Goal: Find specific page/section: Find specific page/section

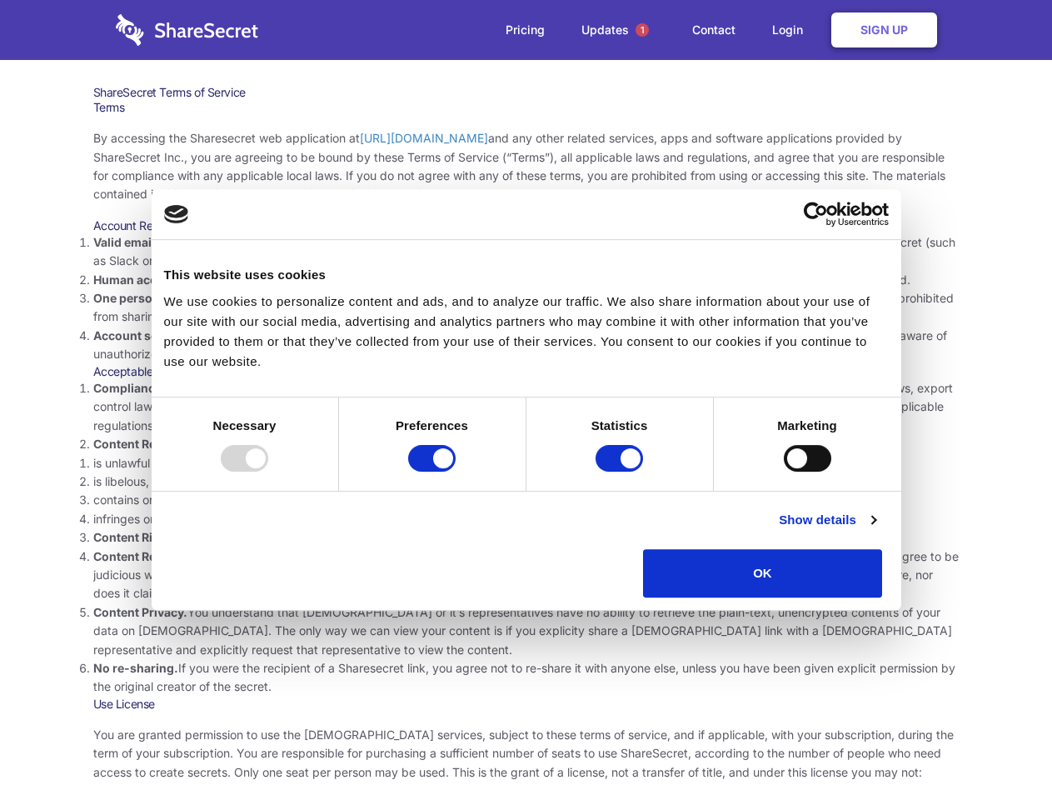
click at [526, 400] on li "Compliance with local laws and regulations. Your use of the Sharesecret must no…" at bounding box center [526, 407] width 867 height 56
click at [268, 472] on div at bounding box center [244, 458] width 47 height 27
click at [456, 472] on input "Preferences" at bounding box center [431, 458] width 47 height 27
checkbox input "false"
click at [622, 472] on input "Statistics" at bounding box center [619, 458] width 47 height 27
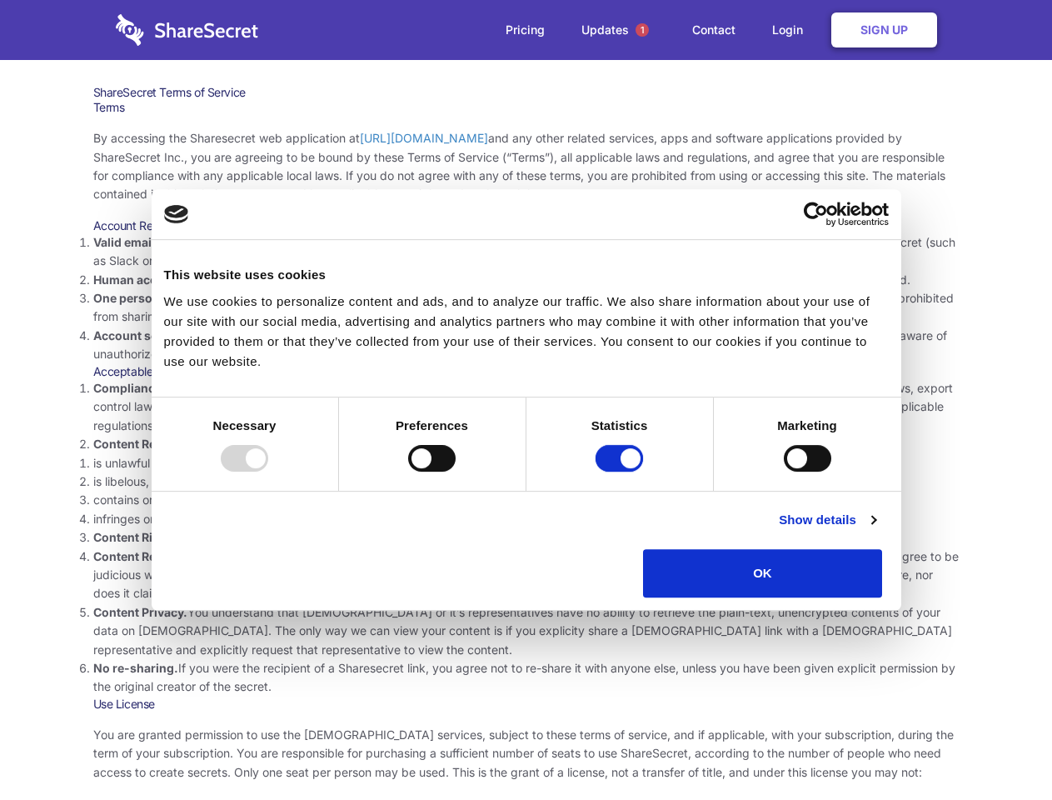
checkbox input "false"
click at [784, 472] on input "Marketing" at bounding box center [807, 458] width 47 height 27
checkbox input "true"
click at [876, 530] on link "Show details" at bounding box center [827, 520] width 97 height 20
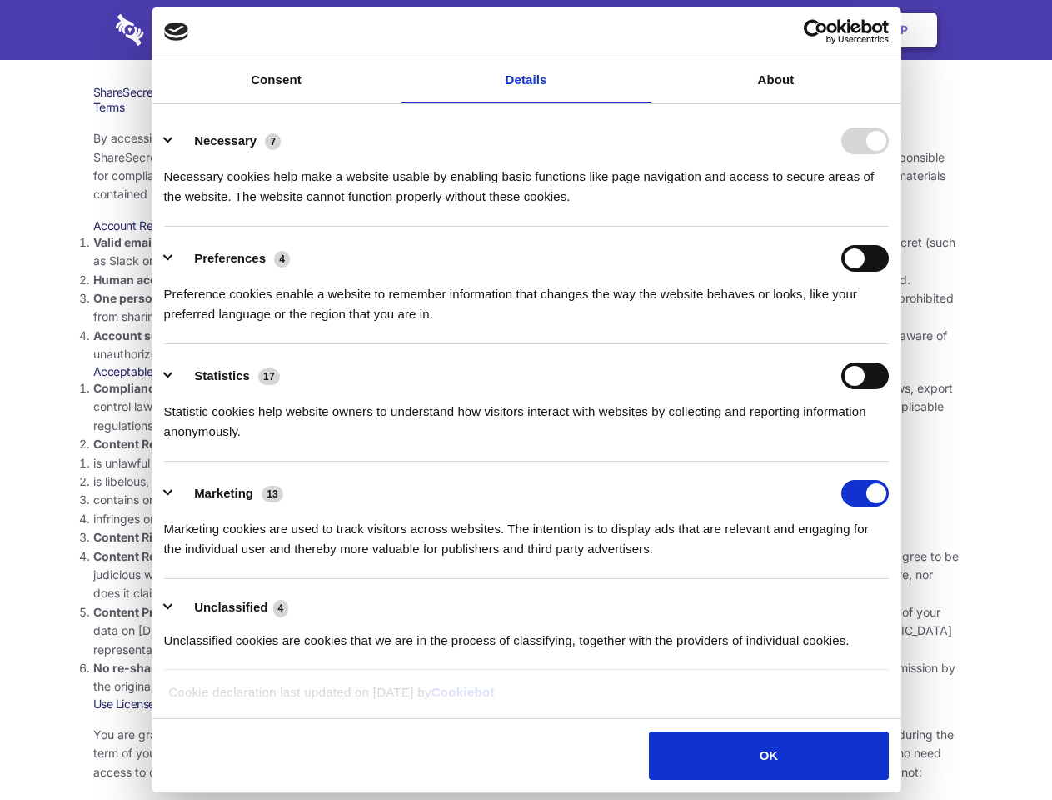
click at [889, 227] on li "Necessary 7 Necessary cookies help make a website usable by enabling basic func…" at bounding box center [526, 167] width 725 height 117
click at [642, 30] on span "1" at bounding box center [642, 29] width 13 height 13
